Goal: Task Accomplishment & Management: Complete application form

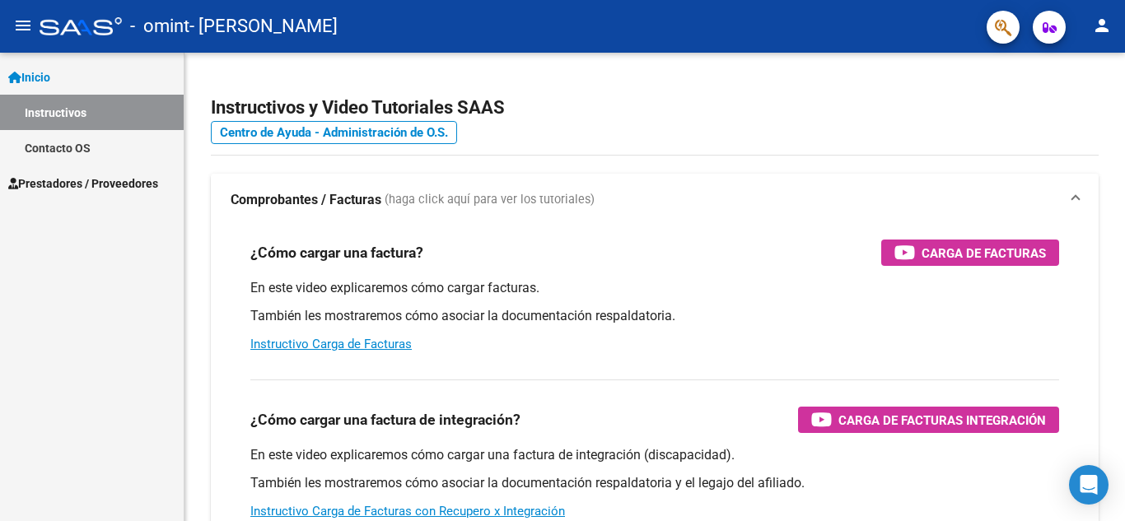
click at [74, 178] on span "Prestadores / Proveedores" at bounding box center [83, 184] width 150 height 18
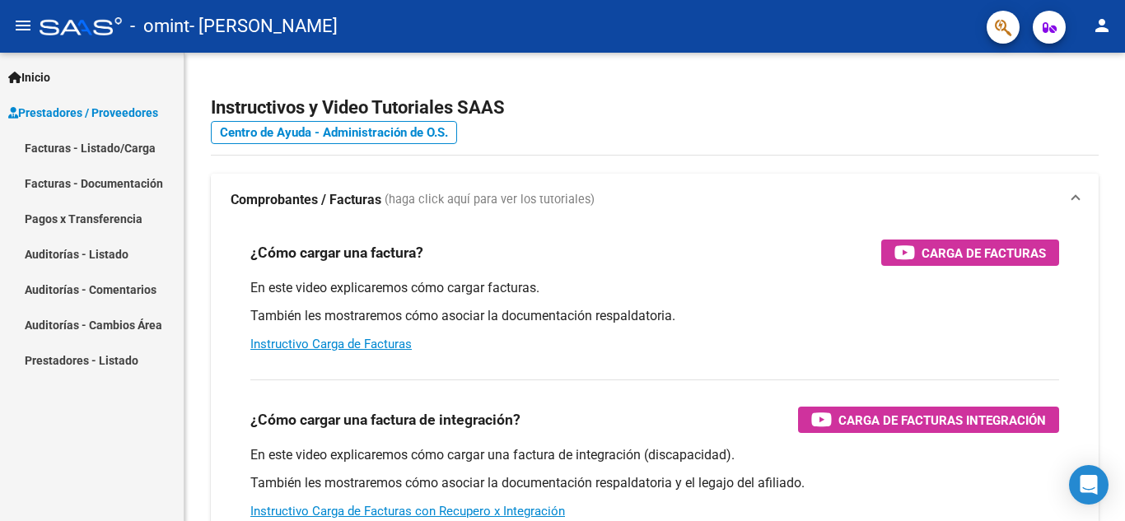
click at [62, 143] on link "Facturas - Listado/Carga" at bounding box center [92, 147] width 184 height 35
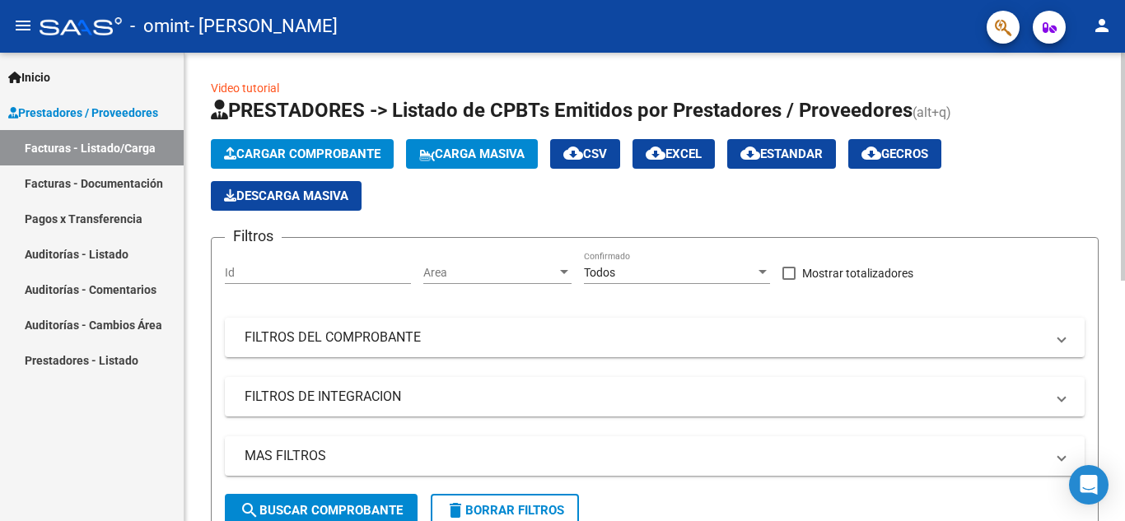
click at [340, 153] on span "Cargar Comprobante" at bounding box center [302, 154] width 157 height 15
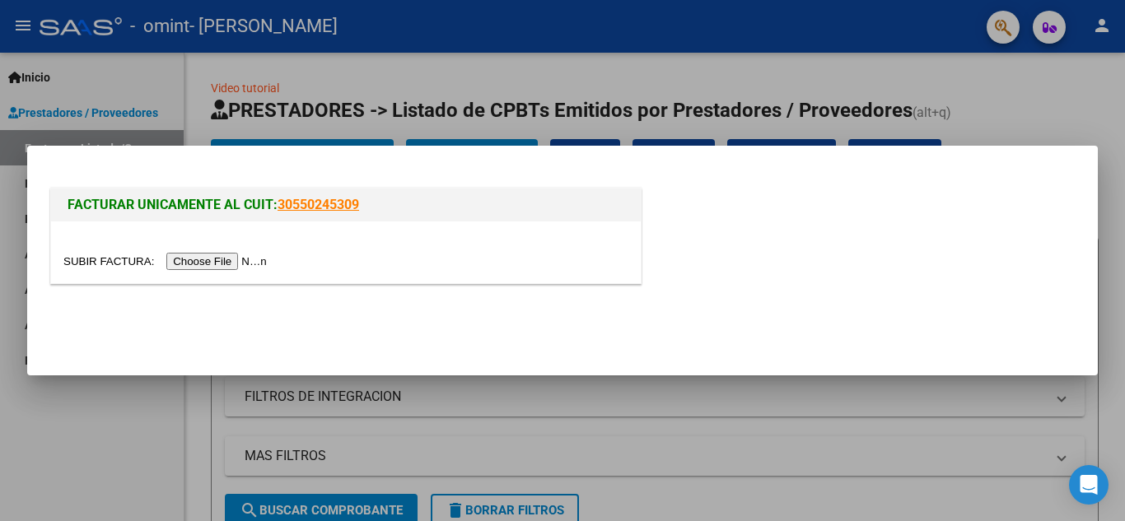
click at [245, 262] on input "file" at bounding box center [167, 261] width 208 height 17
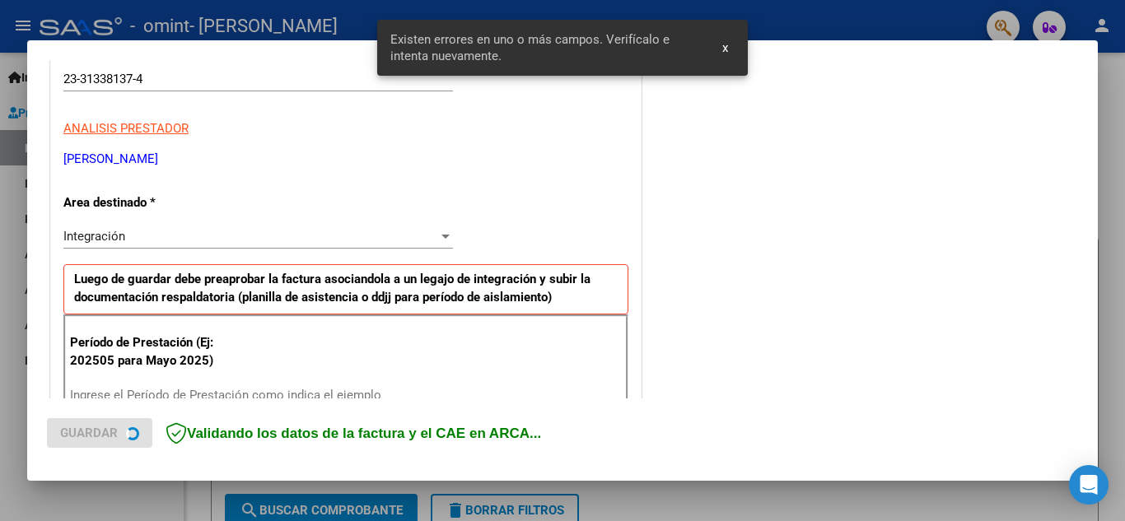
scroll to position [373, 0]
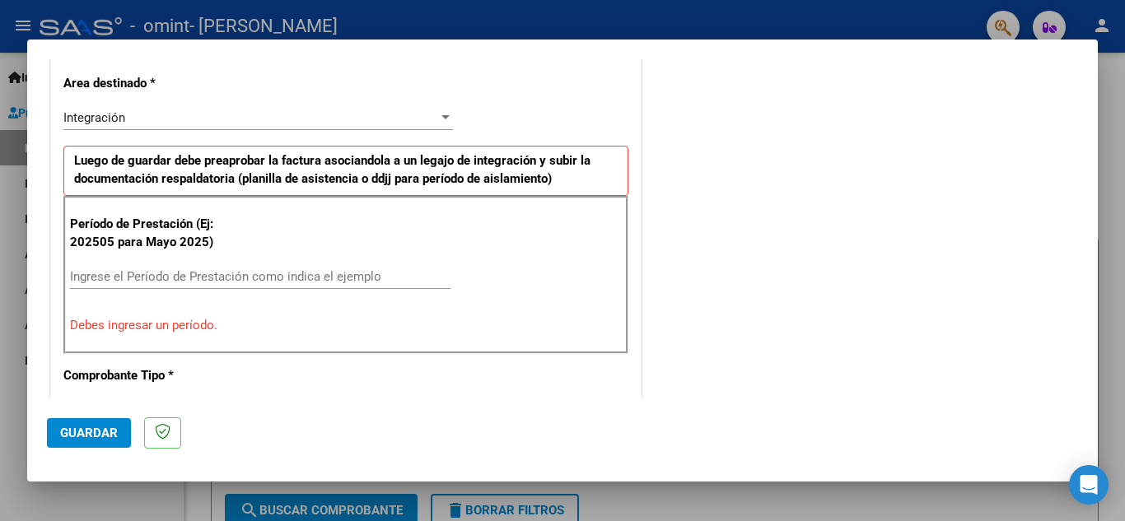
click at [211, 275] on input "Ingrese el Período de Prestación como indica el ejemplo" at bounding box center [260, 276] width 381 height 15
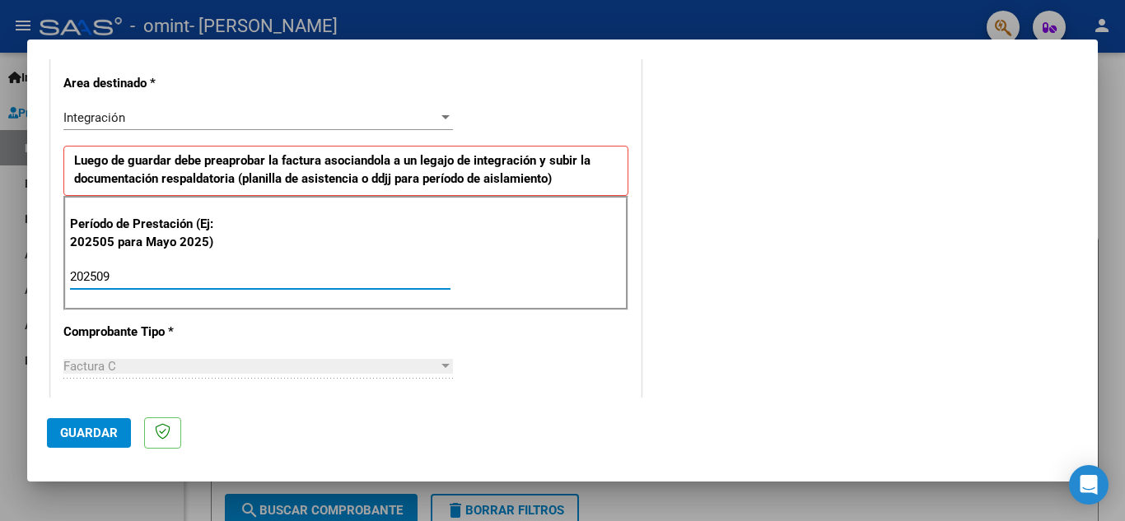
type input "202509"
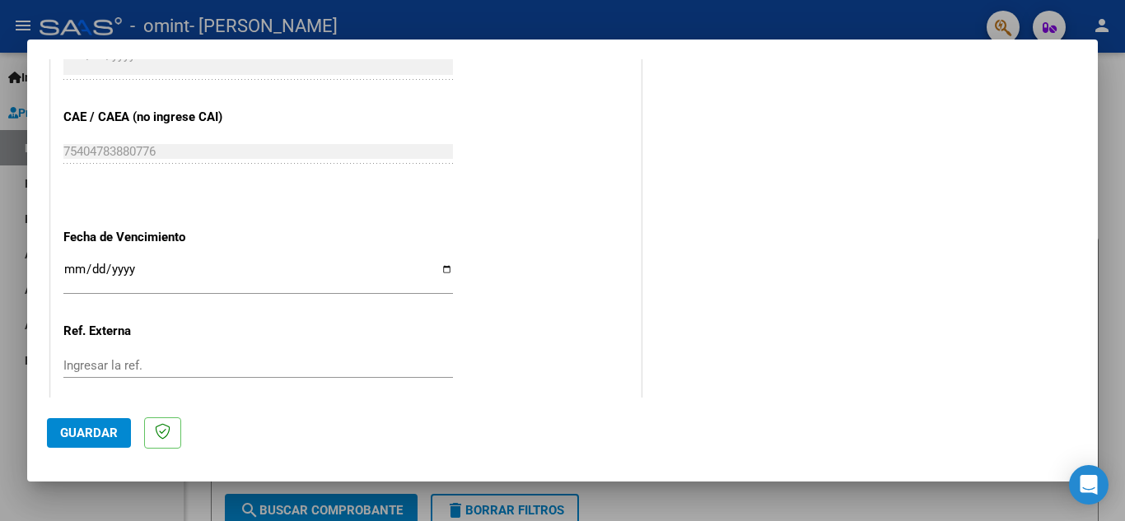
scroll to position [1032, 0]
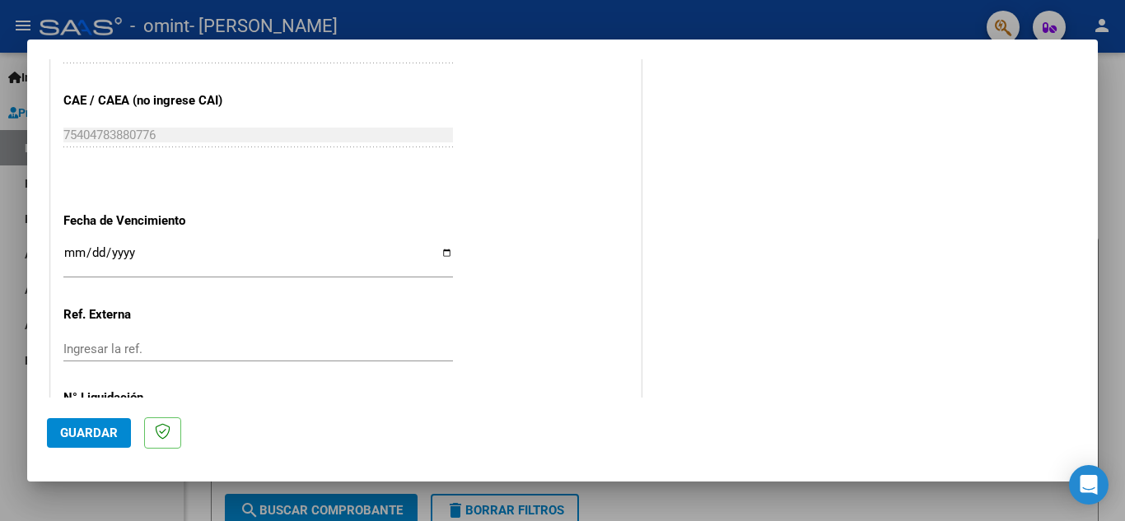
click at [439, 255] on input "Ingresar la fecha" at bounding box center [258, 259] width 390 height 26
type input "[DATE]"
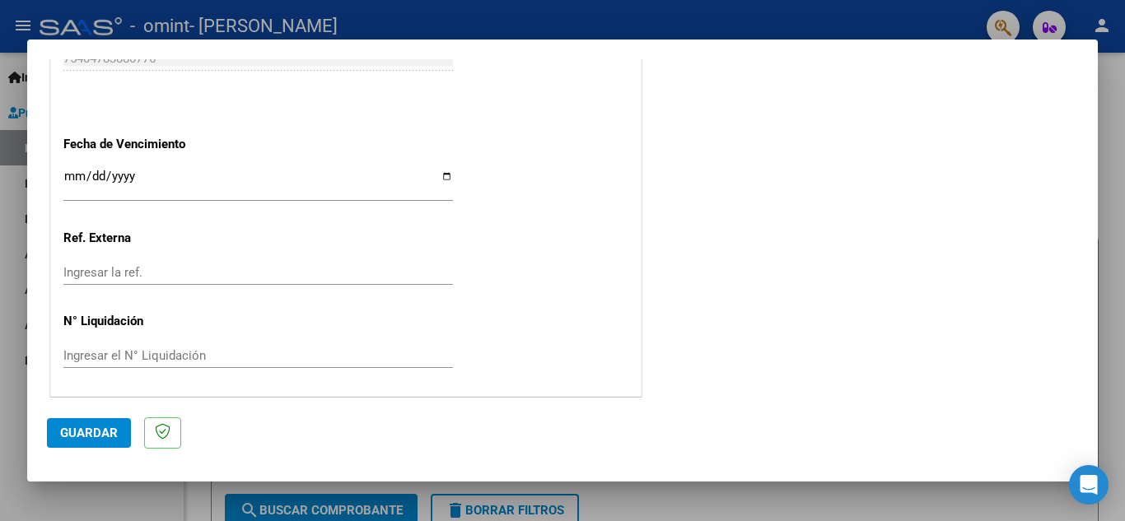
scroll to position [1111, 0]
click at [81, 428] on span "Guardar" at bounding box center [89, 433] width 58 height 15
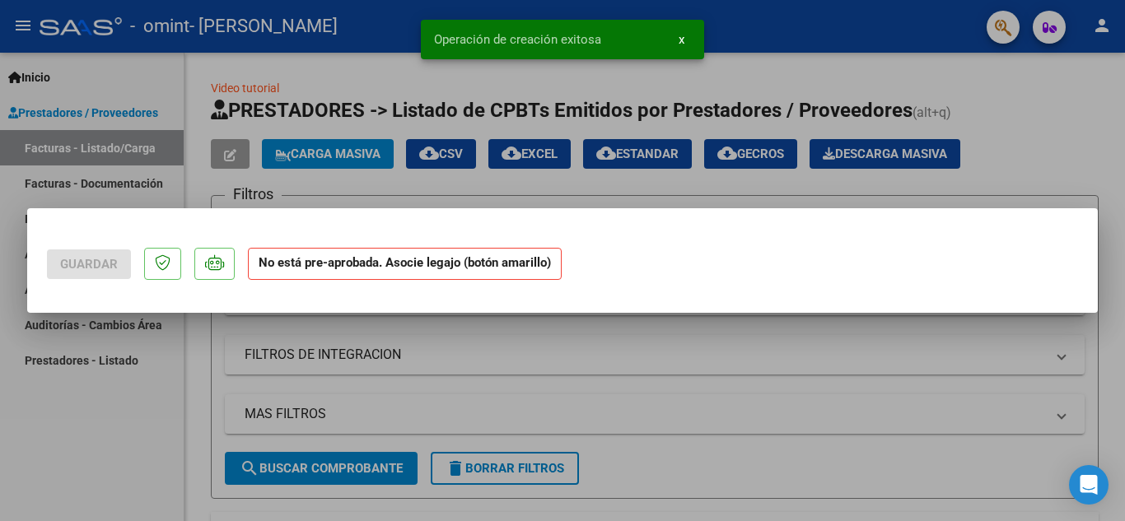
scroll to position [0, 0]
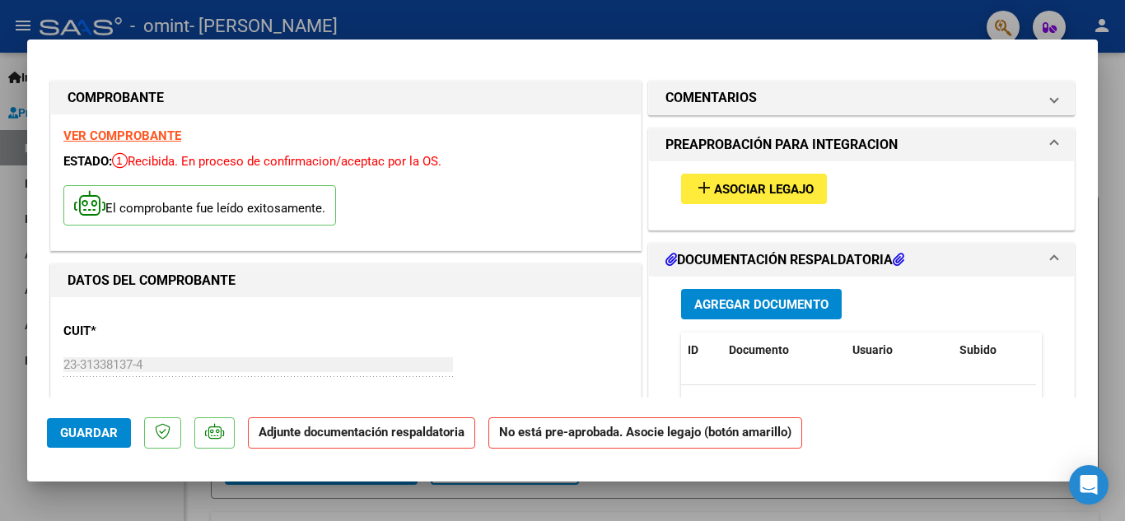
click at [747, 194] on span "Asociar Legajo" at bounding box center [764, 189] width 100 height 15
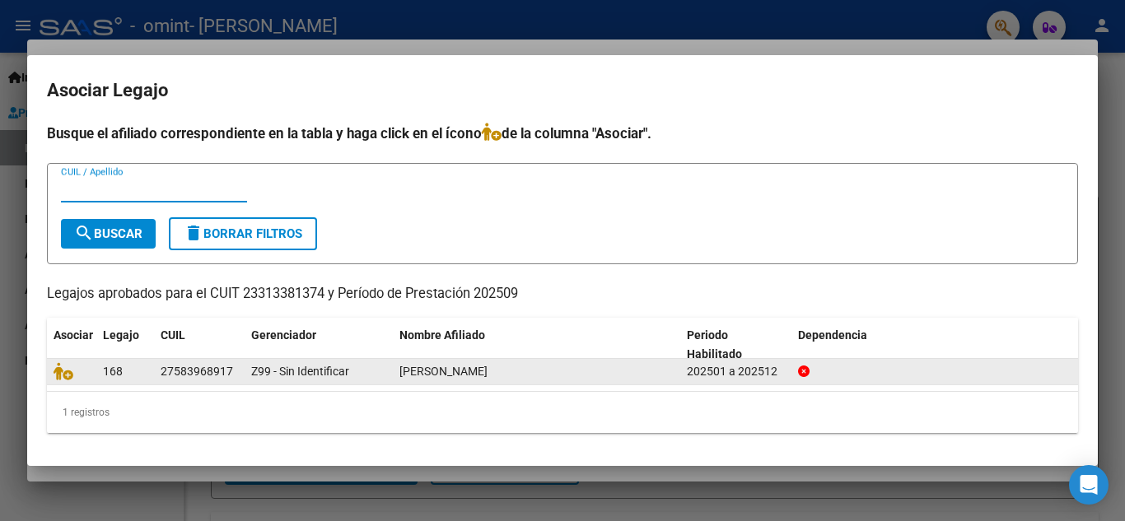
click at [48, 372] on datatable-body-cell at bounding box center [71, 372] width 49 height 26
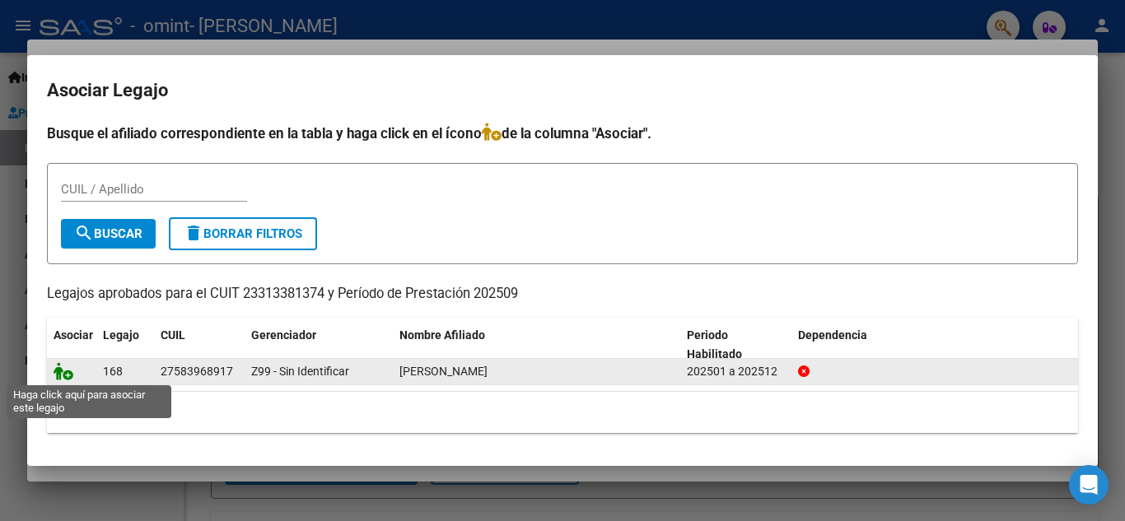
click at [62, 372] on icon at bounding box center [64, 371] width 20 height 18
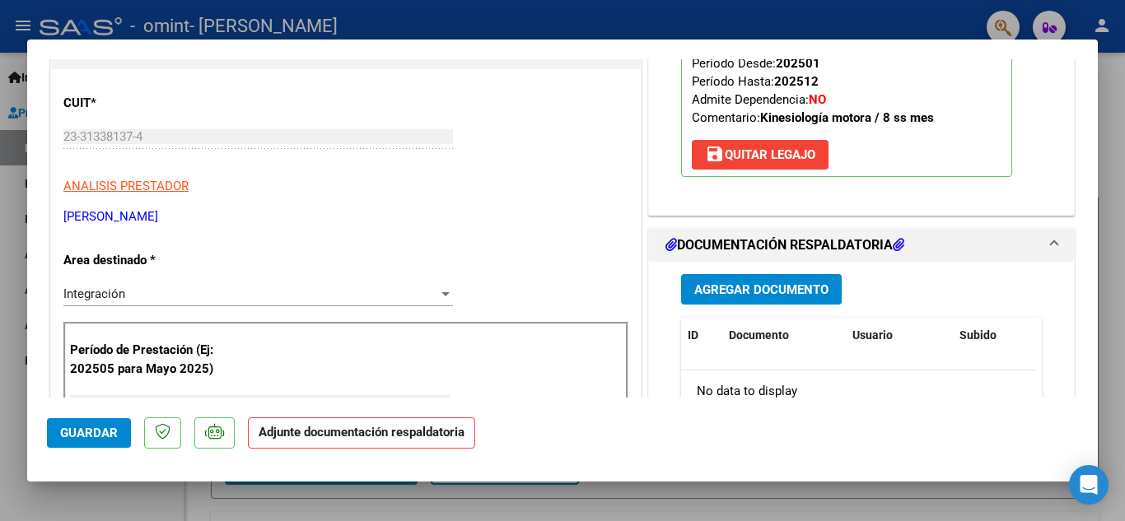
scroll to position [251, 0]
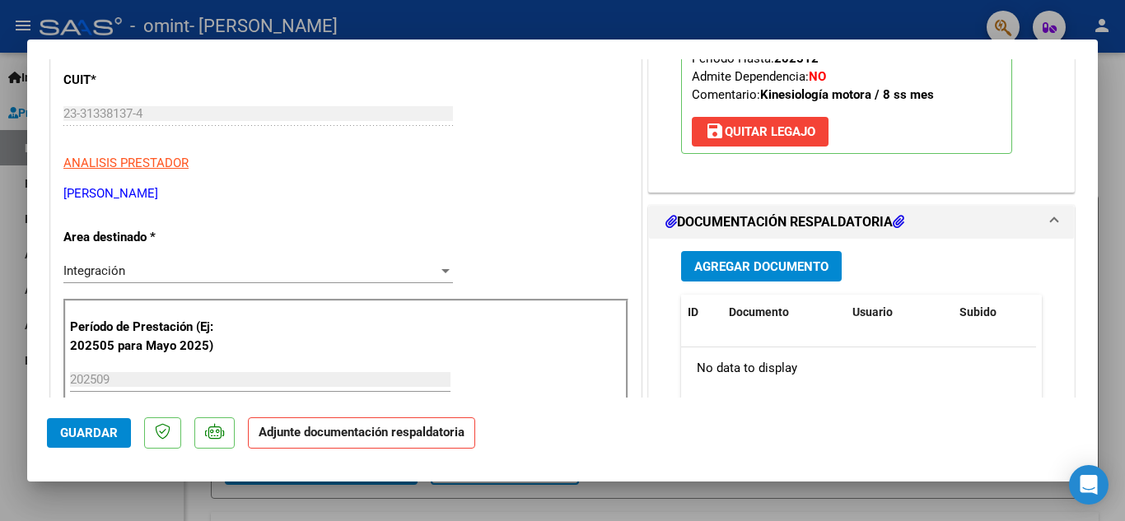
click at [752, 274] on span "Agregar Documento" at bounding box center [761, 266] width 134 height 15
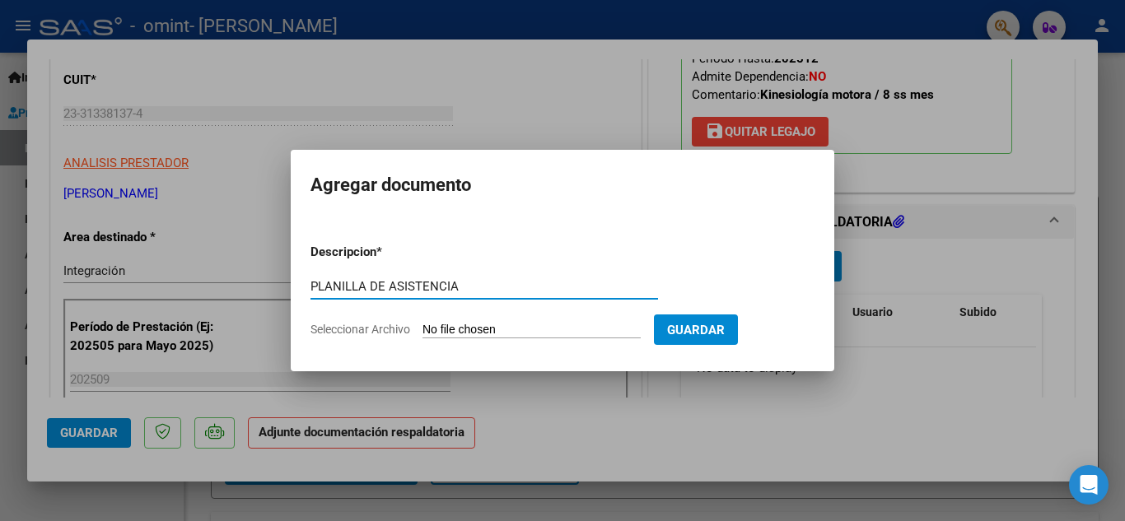
type input "PLANILLA DE ASISTENCIA"
click at [553, 330] on input "Seleccionar Archivo" at bounding box center [532, 331] width 218 height 16
type input "C:\fakepath\PLANILLA [PERSON_NAME] [DATE].pdf"
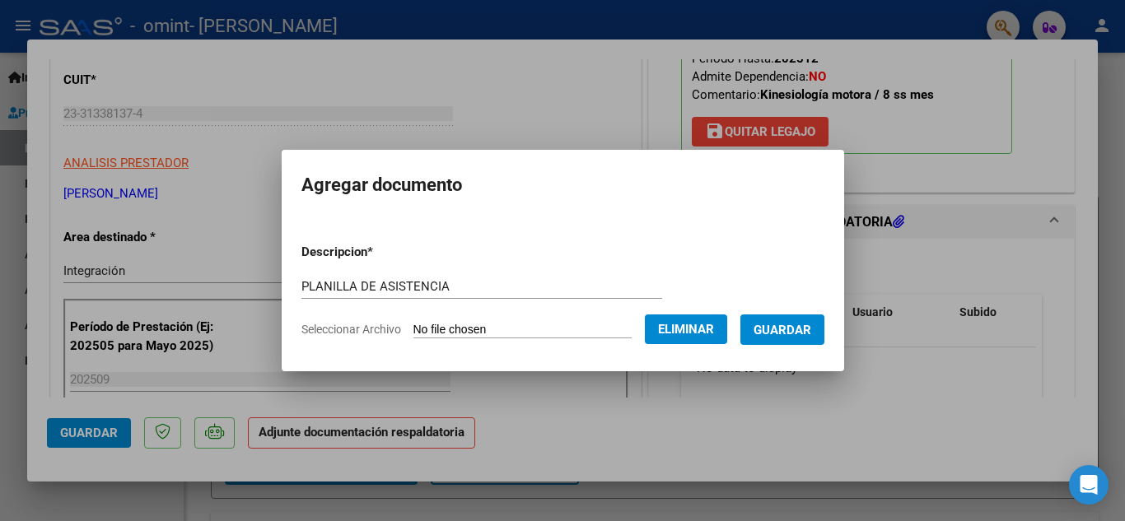
click at [811, 326] on span "Guardar" at bounding box center [783, 330] width 58 height 15
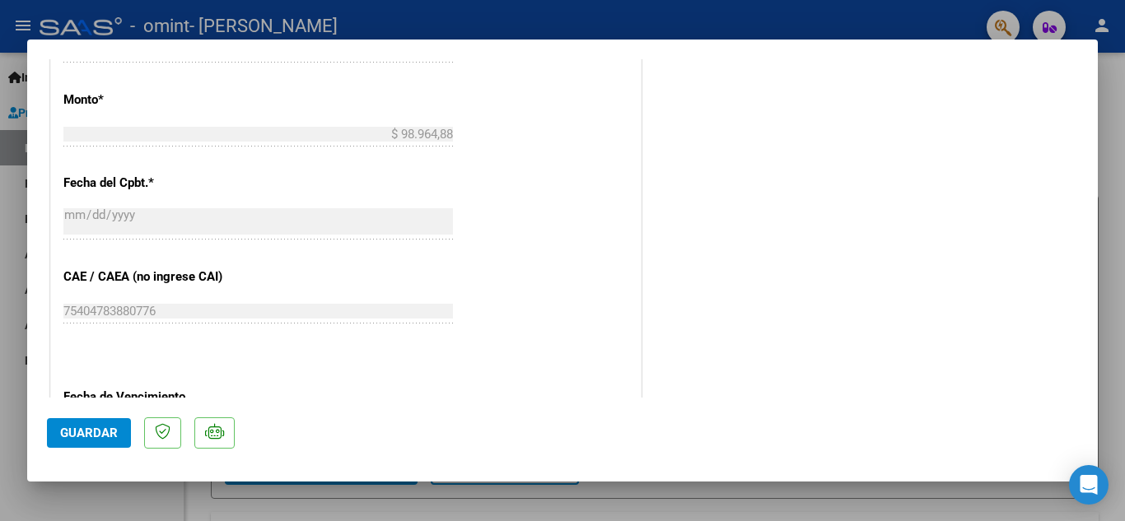
scroll to position [1136, 0]
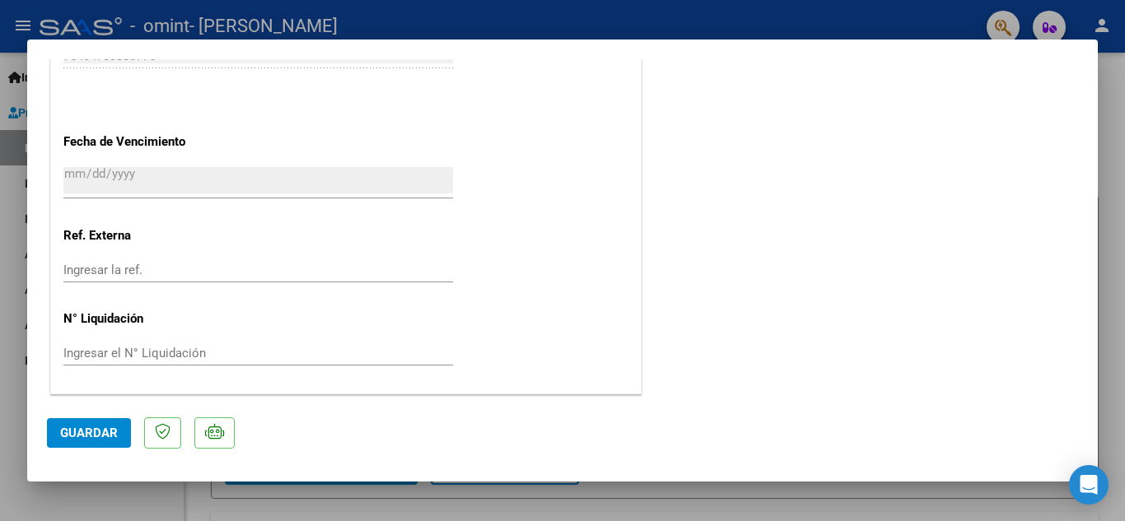
click at [86, 435] on span "Guardar" at bounding box center [89, 433] width 58 height 15
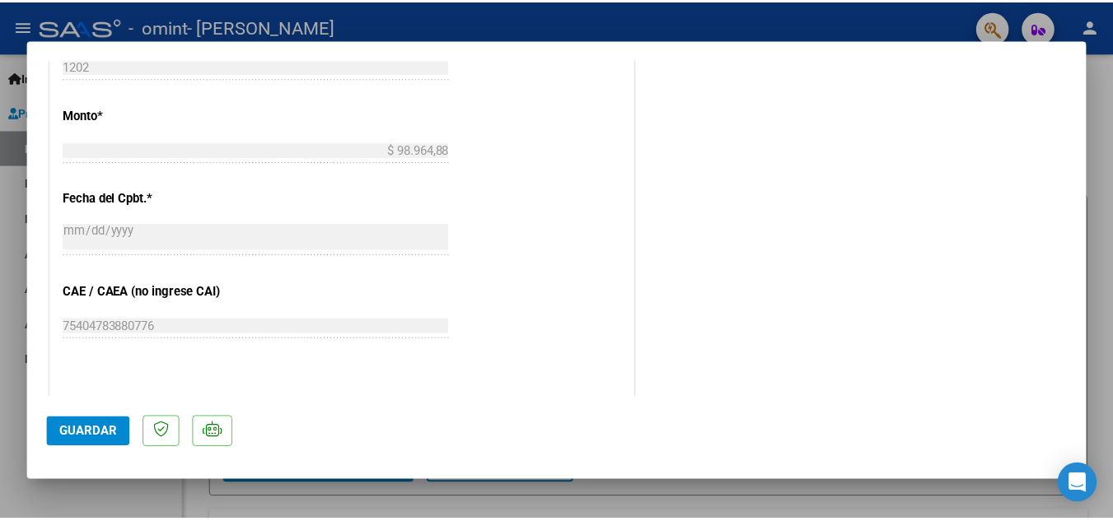
scroll to position [0, 0]
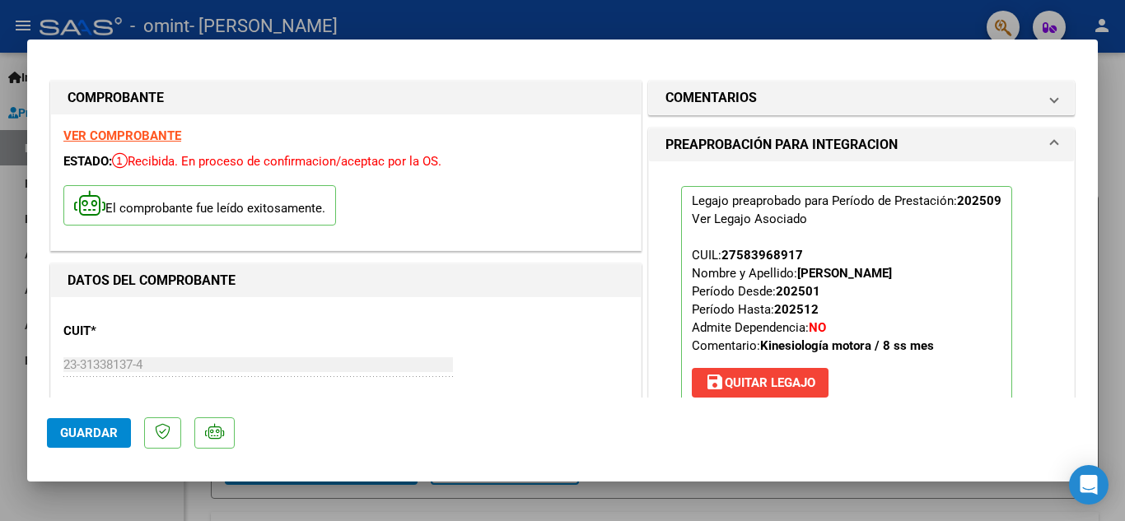
click at [846, 28] on div at bounding box center [562, 260] width 1125 height 521
type input "$ 0,00"
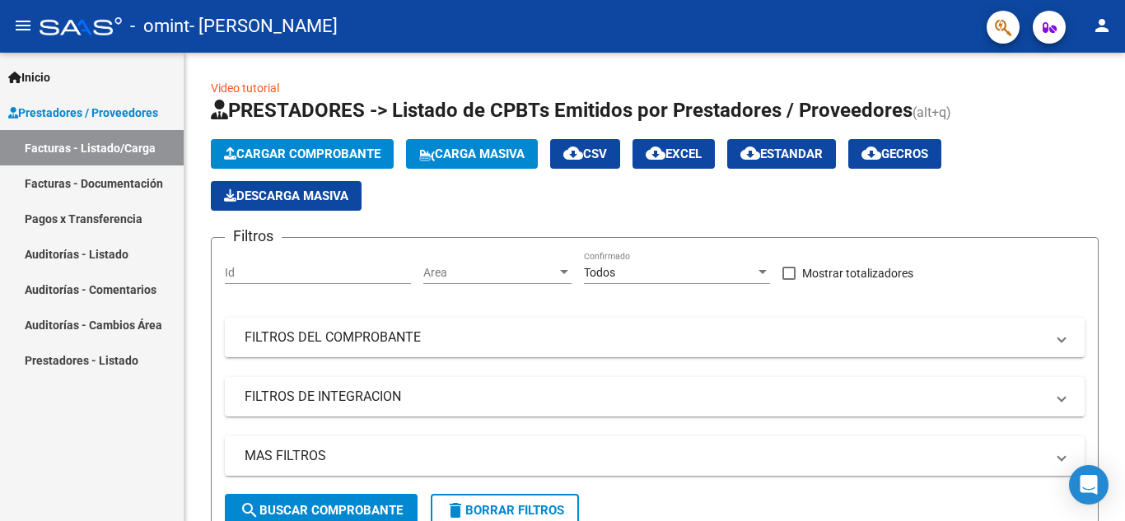
click at [1099, 31] on mat-icon "person" at bounding box center [1102, 26] width 20 height 20
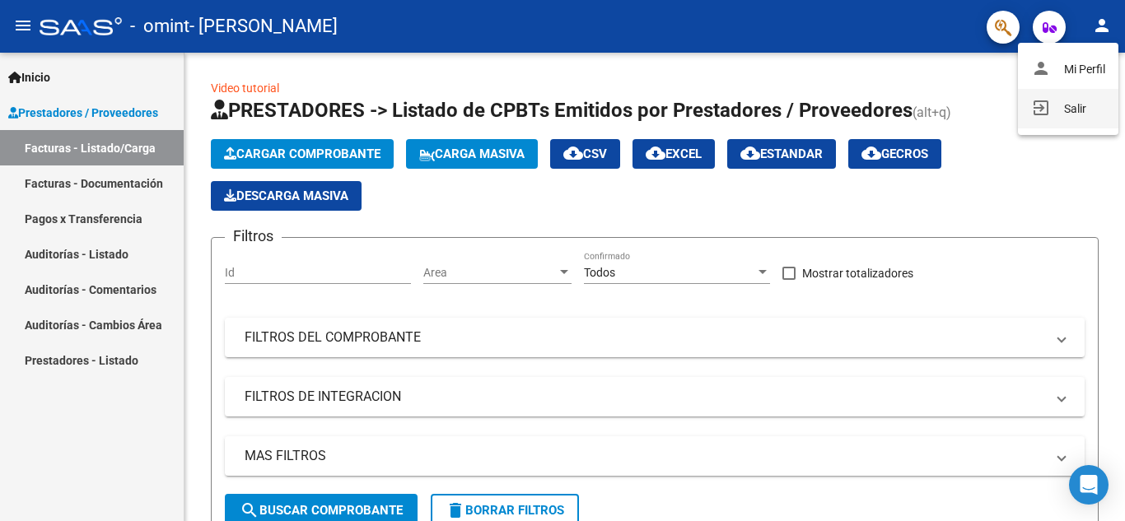
click at [1064, 112] on button "exit_to_app Salir" at bounding box center [1068, 109] width 100 height 40
